Goal: Communication & Community: Answer question/provide support

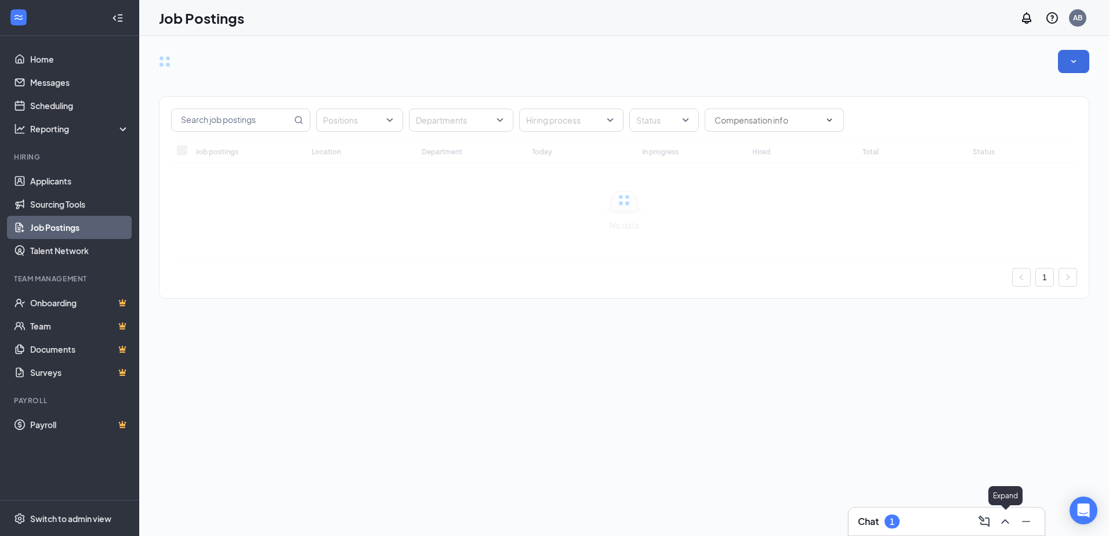
click at [1010, 523] on icon "ChevronUp" at bounding box center [1005, 522] width 14 height 14
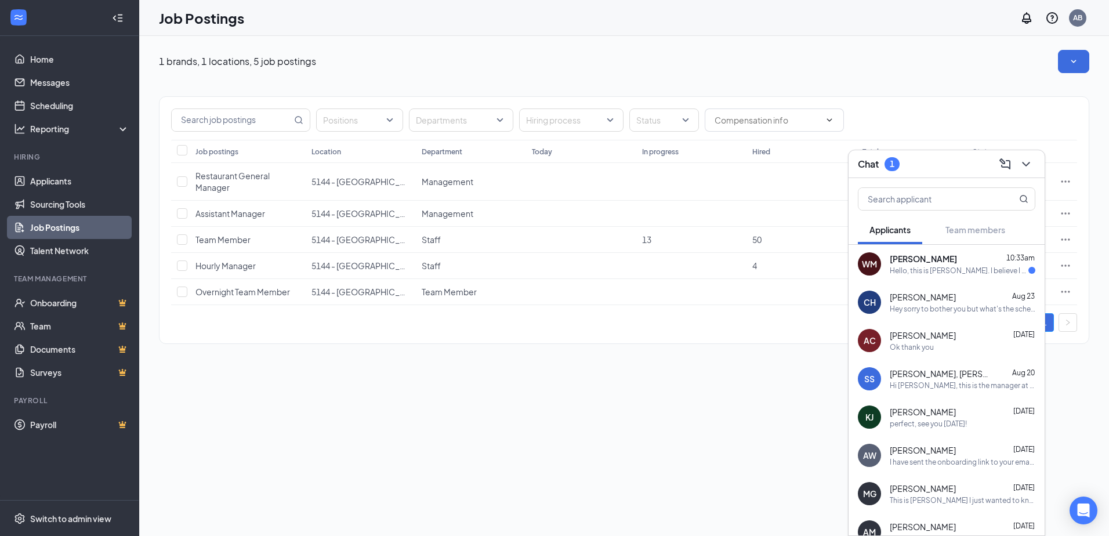
click at [974, 258] on div "[PERSON_NAME] 10:33am" at bounding box center [963, 259] width 146 height 12
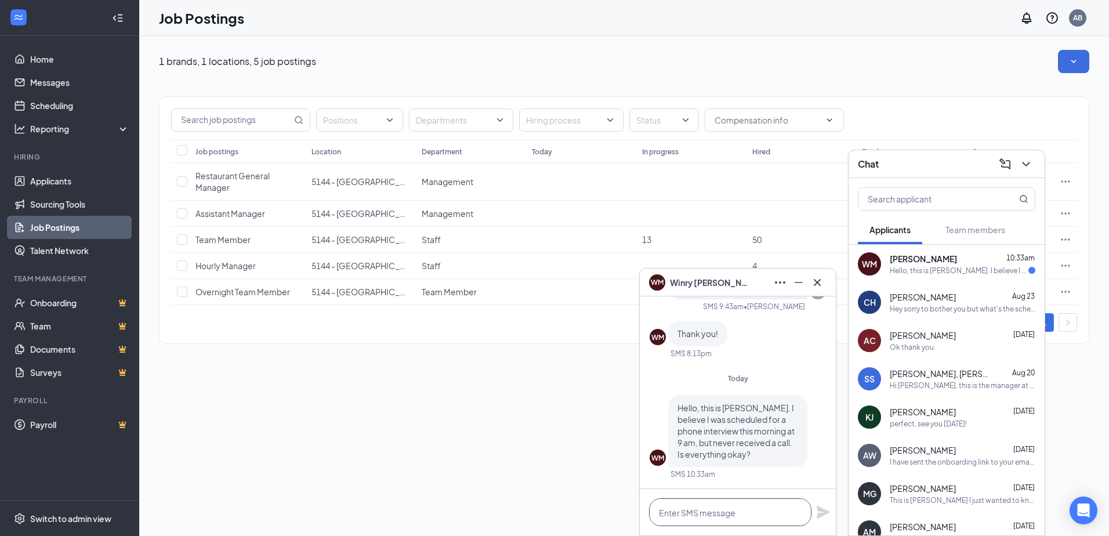
click at [752, 509] on textarea at bounding box center [730, 512] width 162 height 28
type textarea "Y"
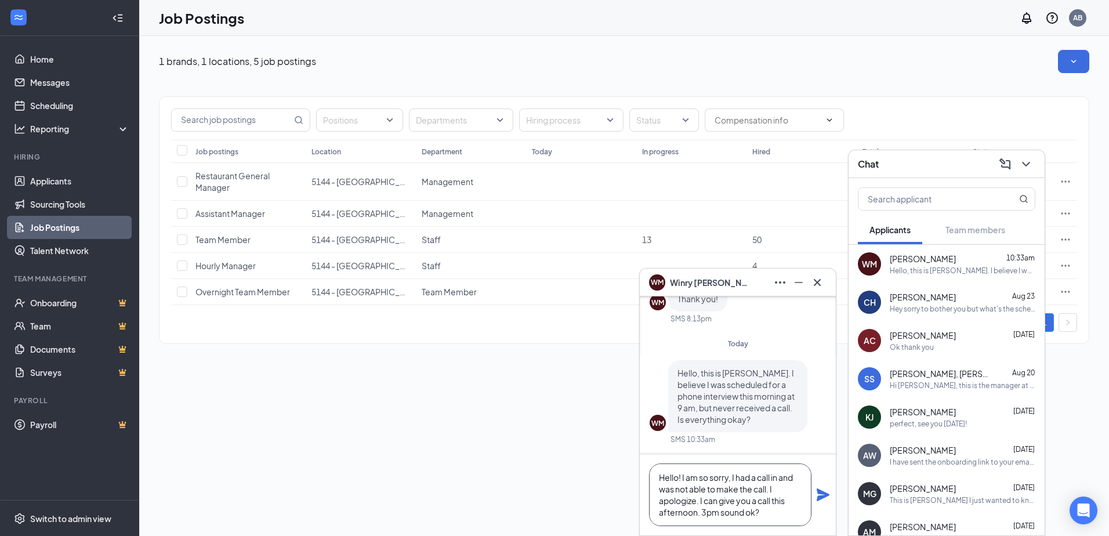
scroll to position [12, 0]
type textarea "Hello! I am so sorry, I had a call in and was not able to make the call. I apol…"
click at [822, 496] on icon "Plane" at bounding box center [823, 494] width 13 height 13
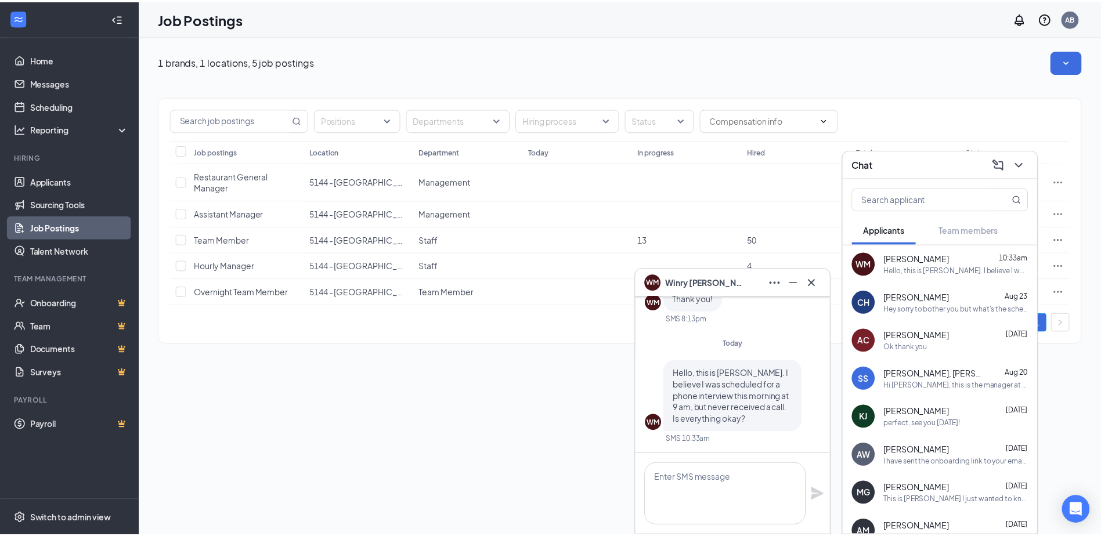
scroll to position [0, 0]
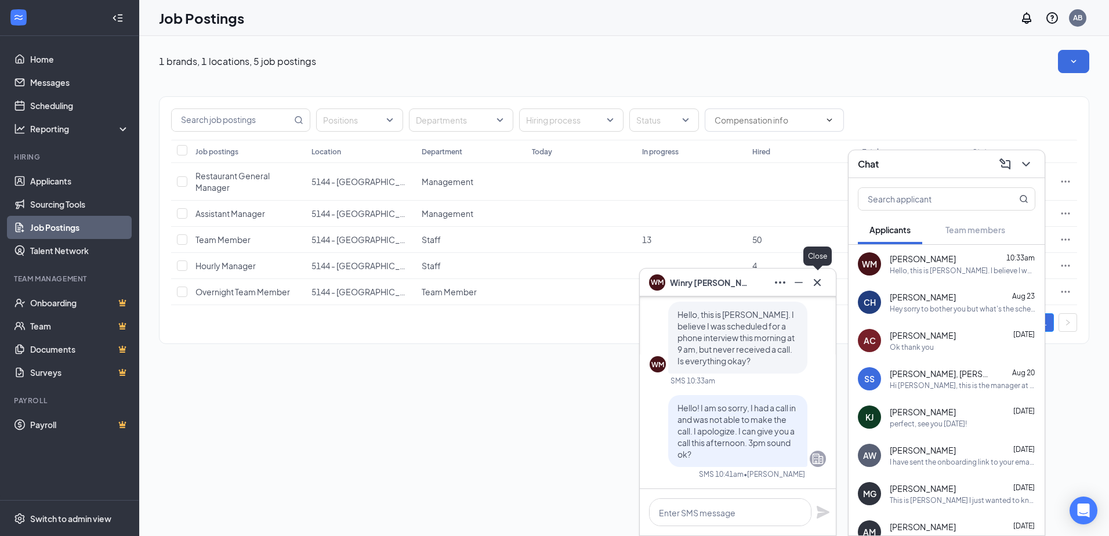
click at [822, 284] on icon "Cross" at bounding box center [817, 283] width 14 height 14
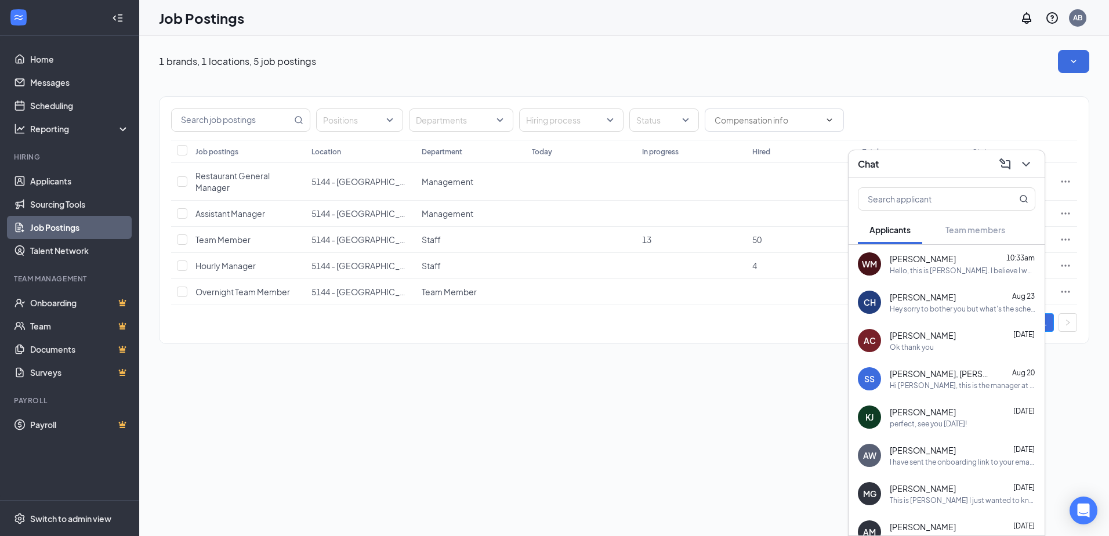
click at [1002, 312] on div "Hey sorry to bother you but what's the schedule for the next week" at bounding box center [963, 309] width 146 height 10
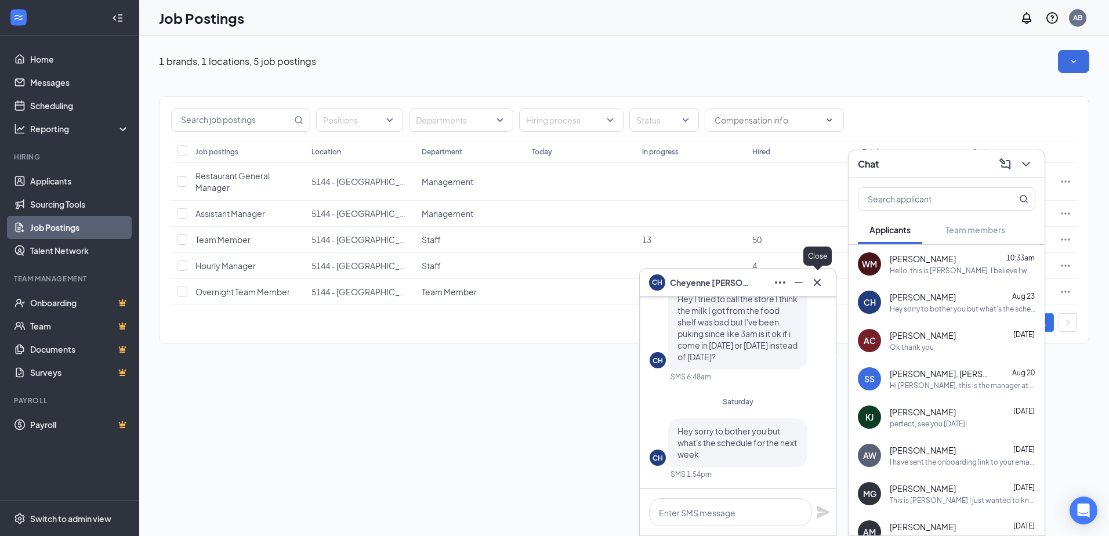
click at [822, 280] on icon "Cross" at bounding box center [817, 283] width 14 height 14
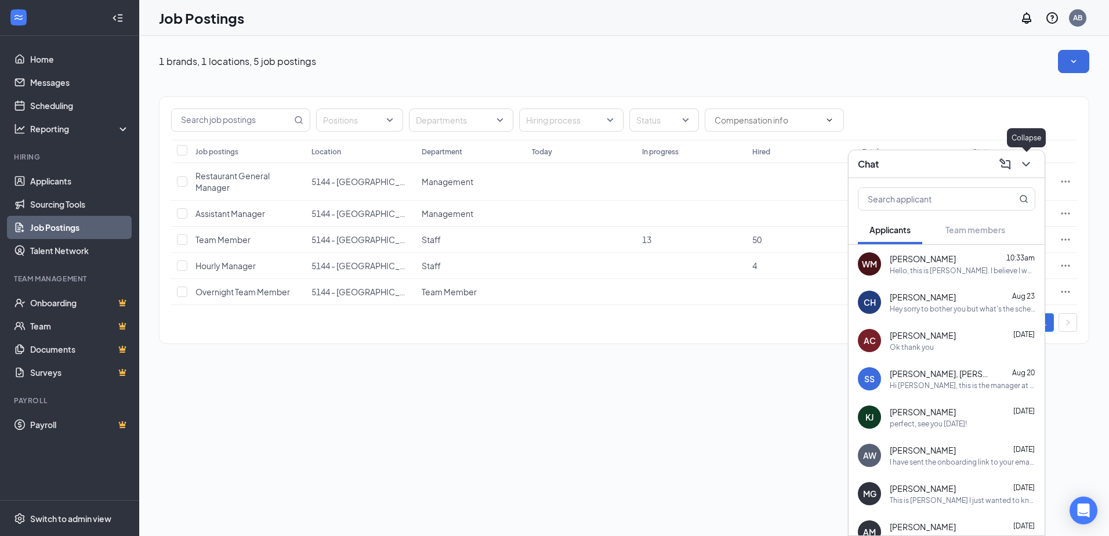
click at [1030, 166] on icon "ChevronDown" at bounding box center [1026, 164] width 14 height 14
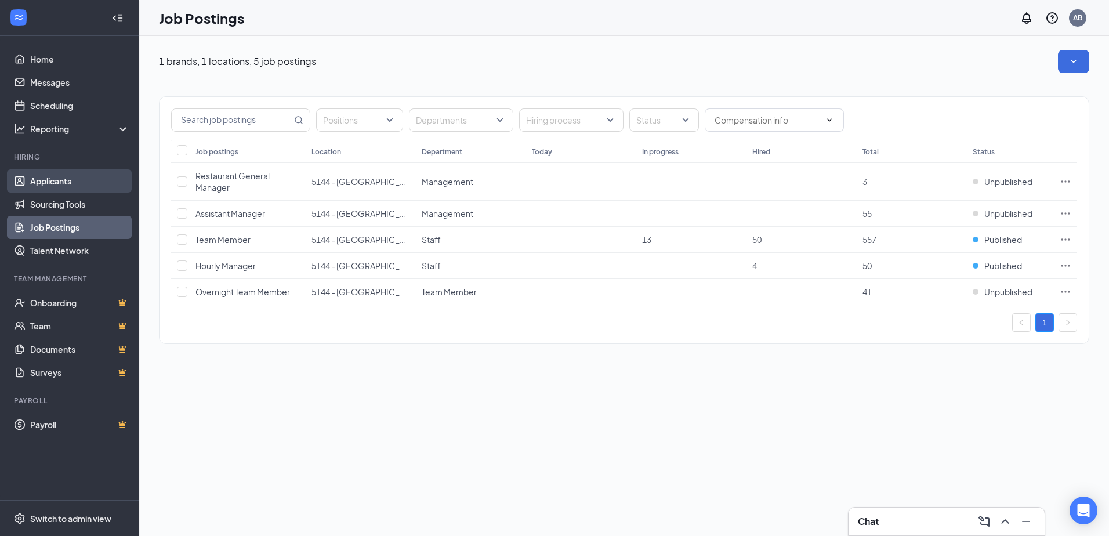
click at [46, 178] on link "Applicants" at bounding box center [79, 180] width 99 height 23
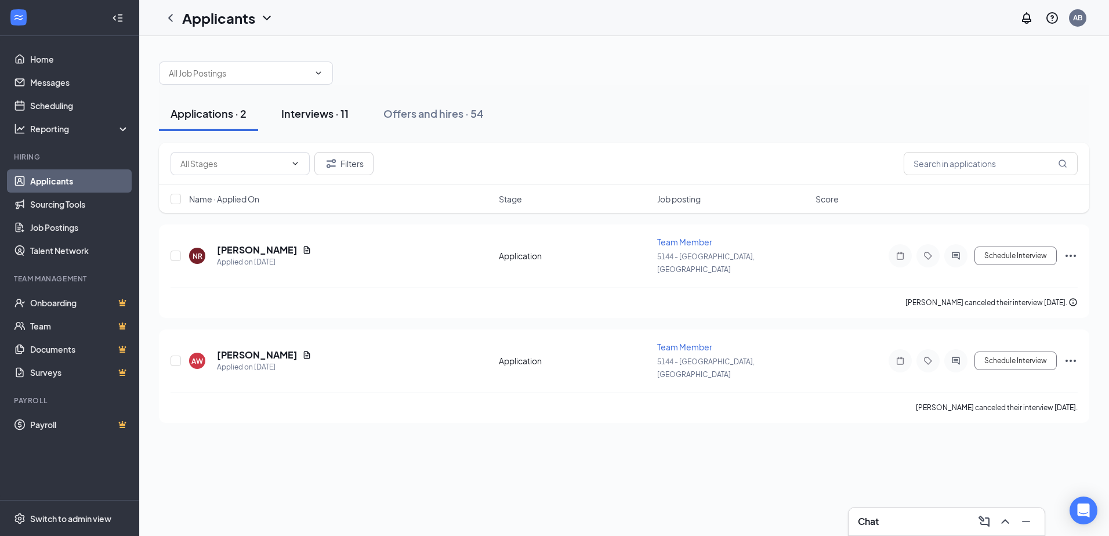
click at [319, 118] on div "Interviews · 11" at bounding box center [314, 113] width 67 height 15
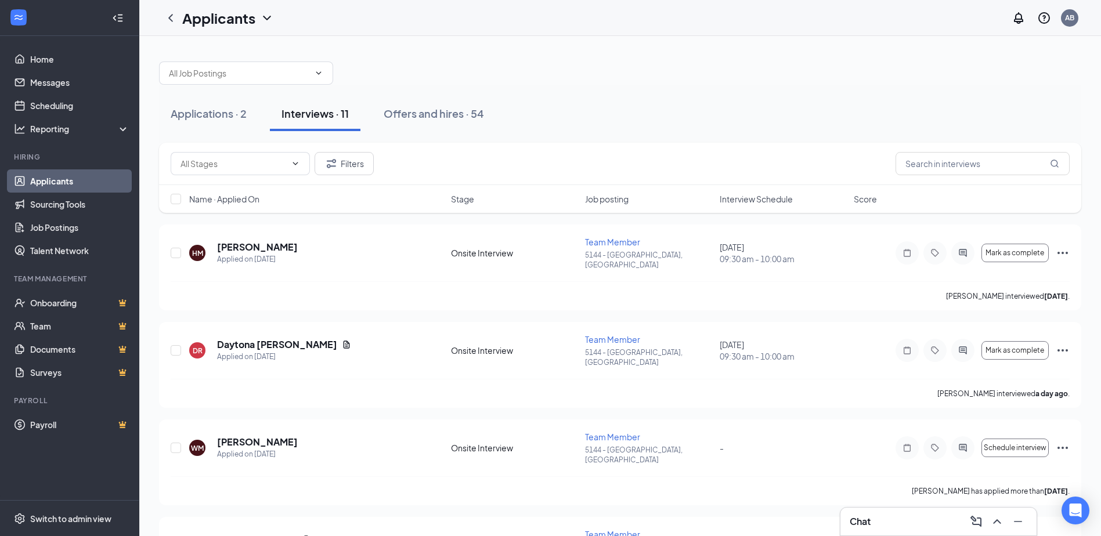
click at [768, 202] on span "Interview Schedule" at bounding box center [755, 199] width 73 height 12
click at [937, 521] on div "Chat 1" at bounding box center [938, 521] width 178 height 19
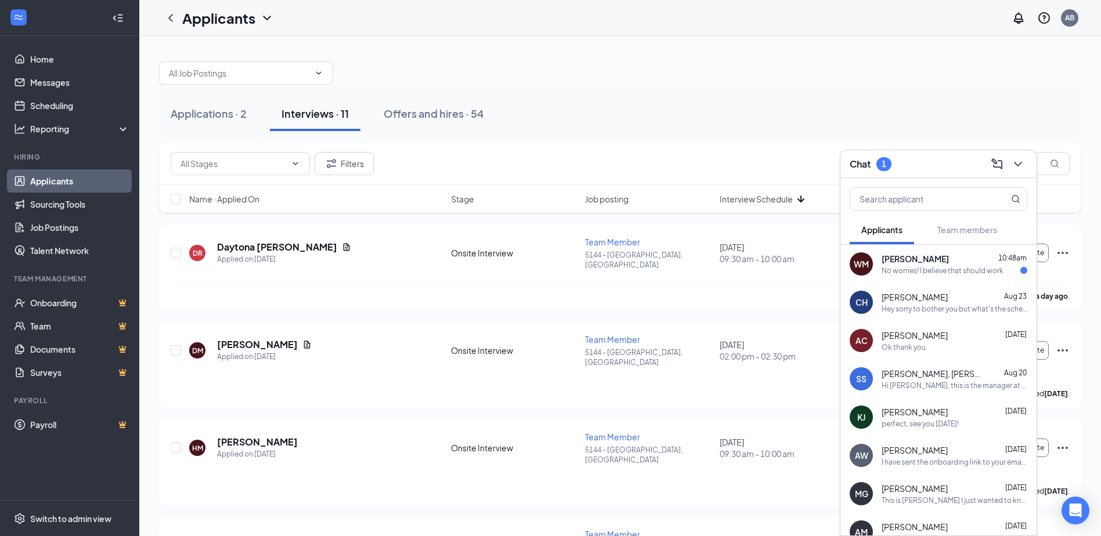
click at [952, 272] on div "No worries! I believe that should work" at bounding box center [942, 271] width 122 height 10
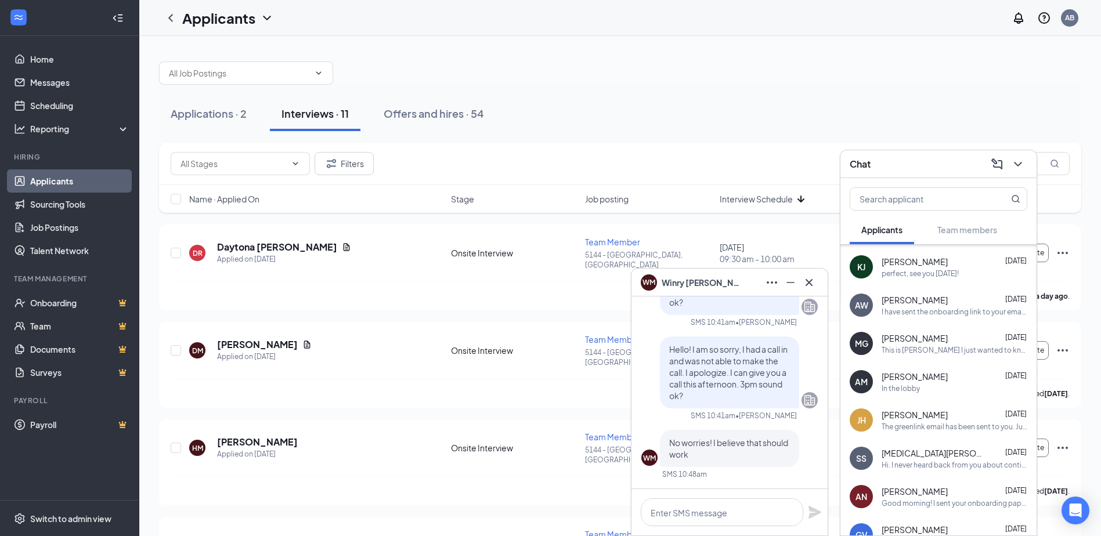
scroll to position [380, 0]
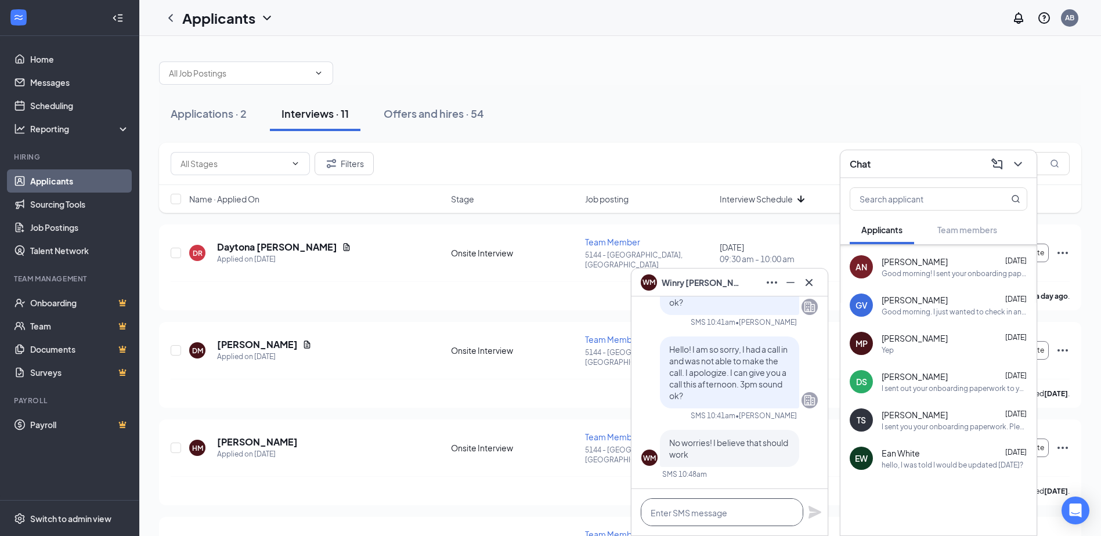
drag, startPoint x: 698, startPoint y: 517, endPoint x: 692, endPoint y: 522, distance: 7.6
click at [694, 520] on textarea at bounding box center [721, 512] width 162 height 28
type textarea "ok ill give you a call then!"
click at [815, 513] on icon "Plane" at bounding box center [814, 512] width 13 height 13
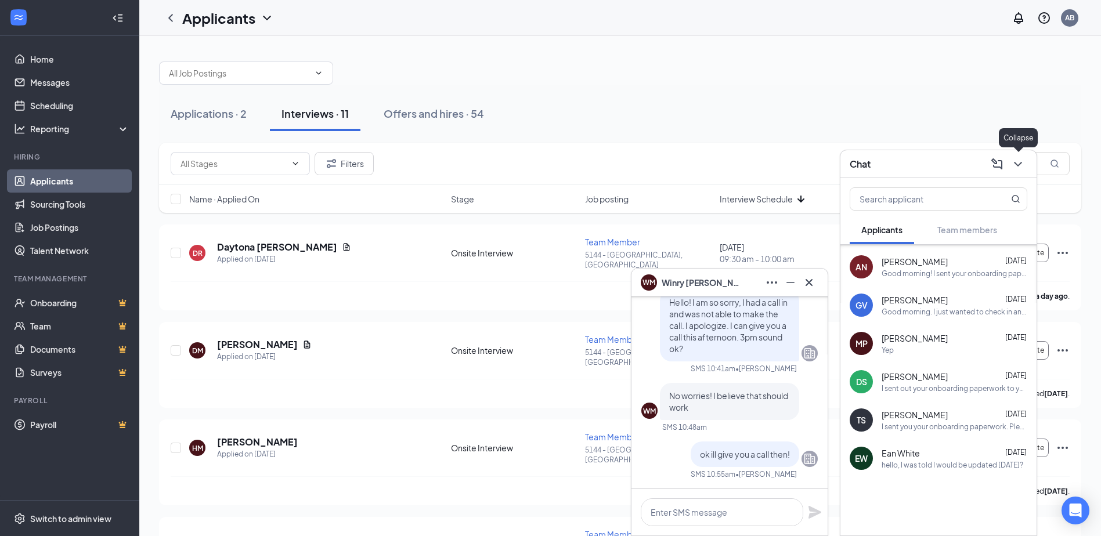
click at [1020, 165] on icon "ChevronDown" at bounding box center [1018, 164] width 14 height 14
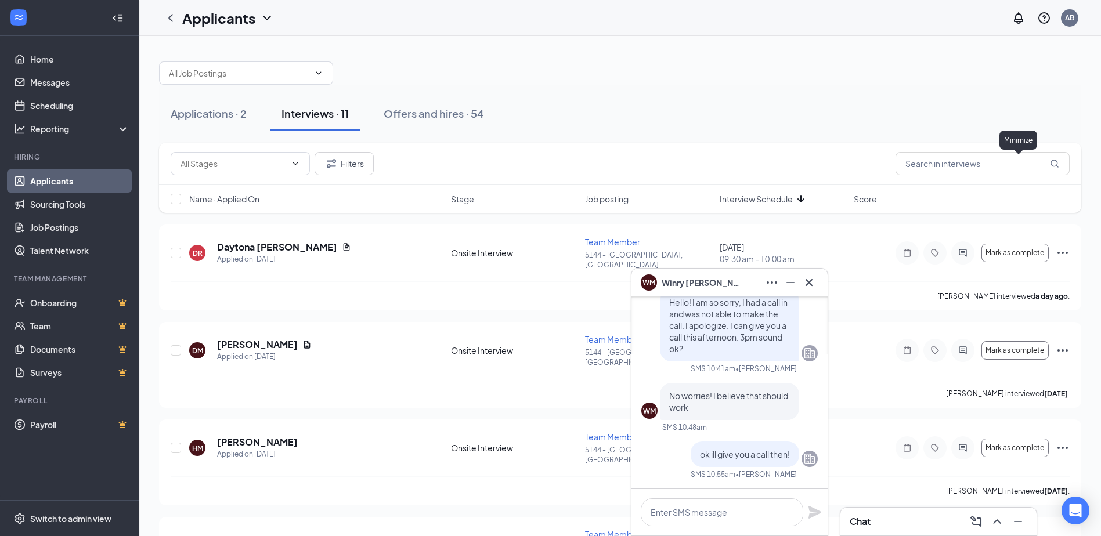
scroll to position [0, 0]
click at [812, 284] on icon "Cross" at bounding box center [809, 283] width 14 height 14
